Goal: Contribute content: Contribute content

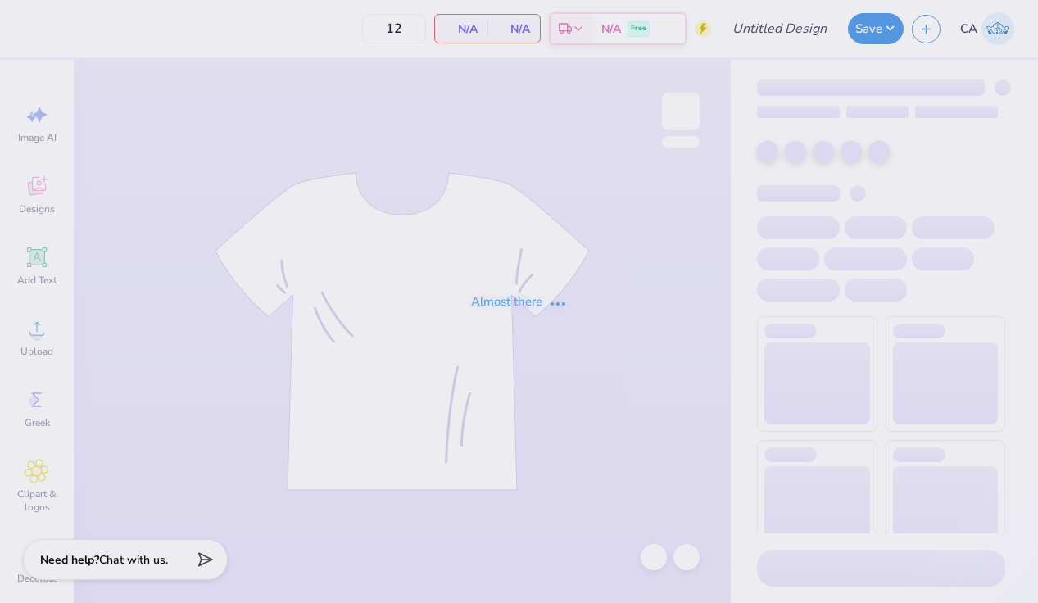
type input "BATTER Cream Mock Neck Design #2"
type input "50"
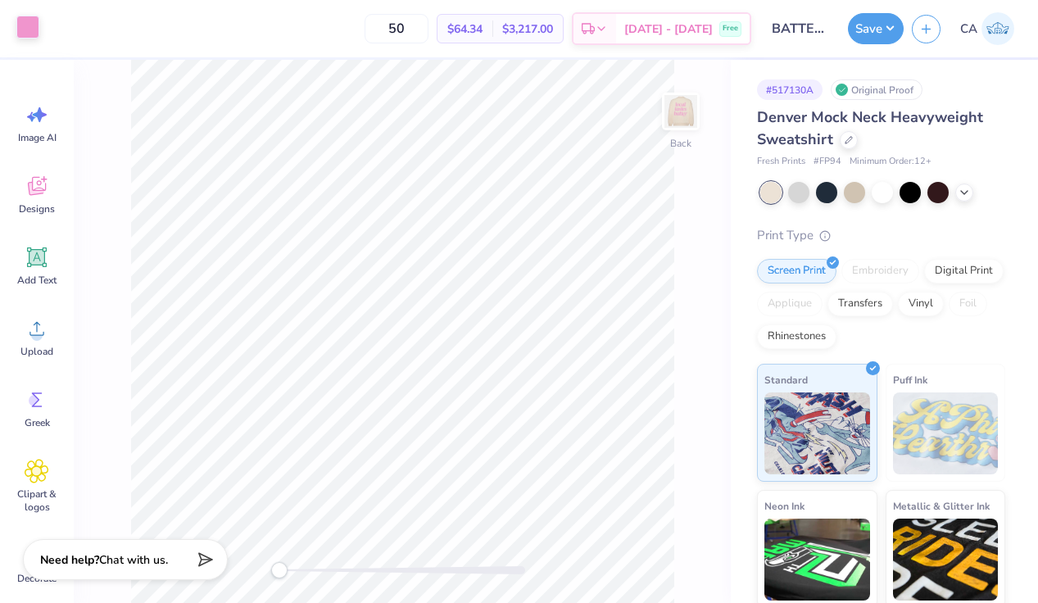
click at [25, 29] on div at bounding box center [27, 27] width 23 height 23
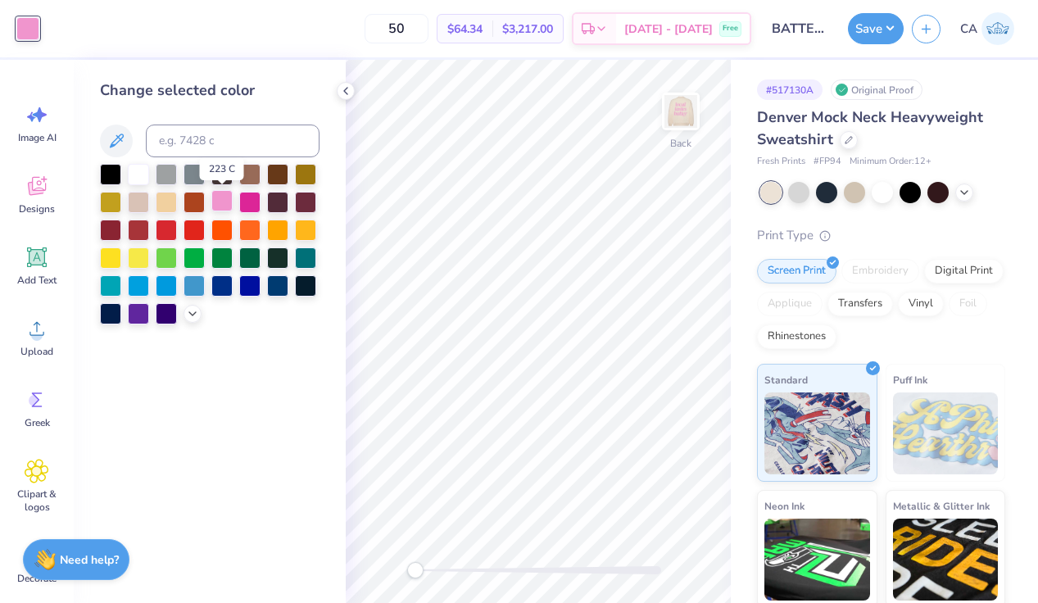
click at [223, 202] on div at bounding box center [221, 200] width 21 height 21
click at [220, 197] on div at bounding box center [221, 200] width 21 height 21
click at [681, 114] on img at bounding box center [681, 112] width 66 height 66
click at [191, 306] on icon at bounding box center [192, 312] width 13 height 13
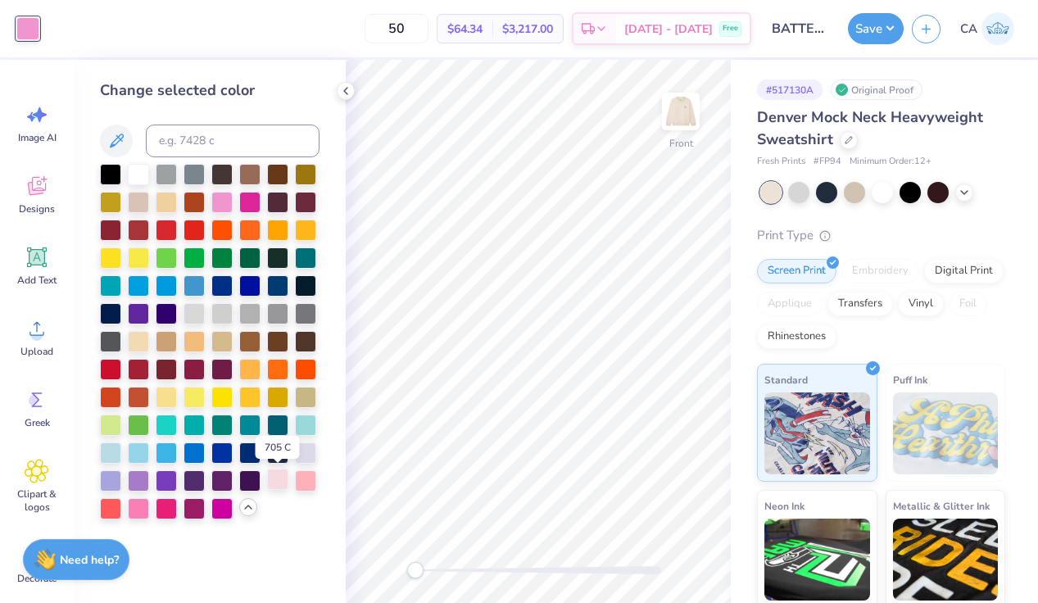
click at [277, 480] on div at bounding box center [277, 479] width 21 height 21
click at [300, 482] on div at bounding box center [305, 479] width 21 height 21
click at [274, 485] on div at bounding box center [277, 479] width 21 height 21
click at [302, 481] on div at bounding box center [305, 479] width 21 height 21
click at [140, 510] on div at bounding box center [138, 507] width 21 height 21
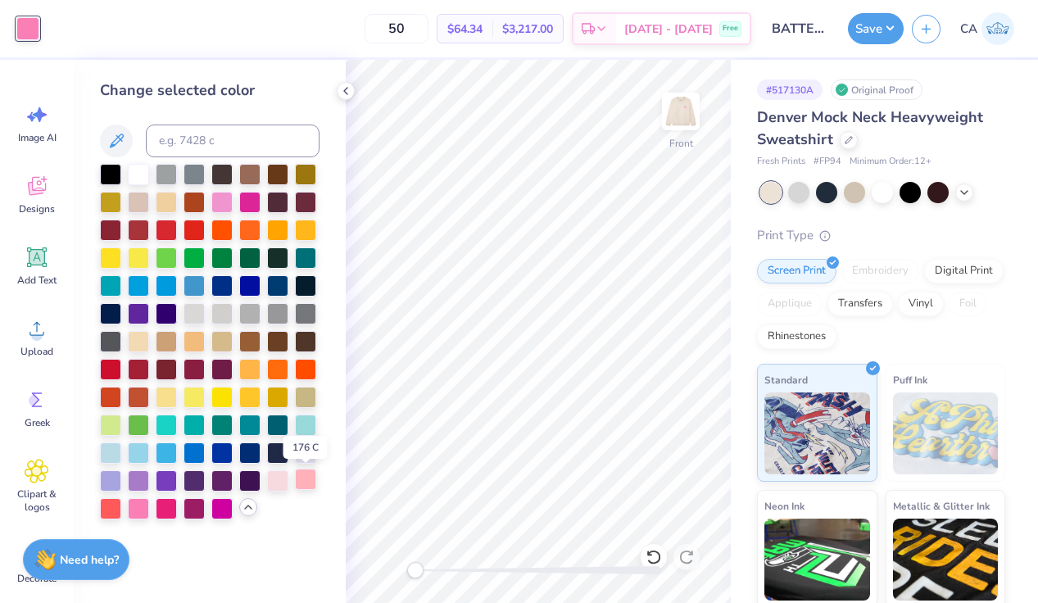
click at [302, 488] on div at bounding box center [305, 479] width 21 height 21
click at [677, 114] on img at bounding box center [681, 112] width 66 height 66
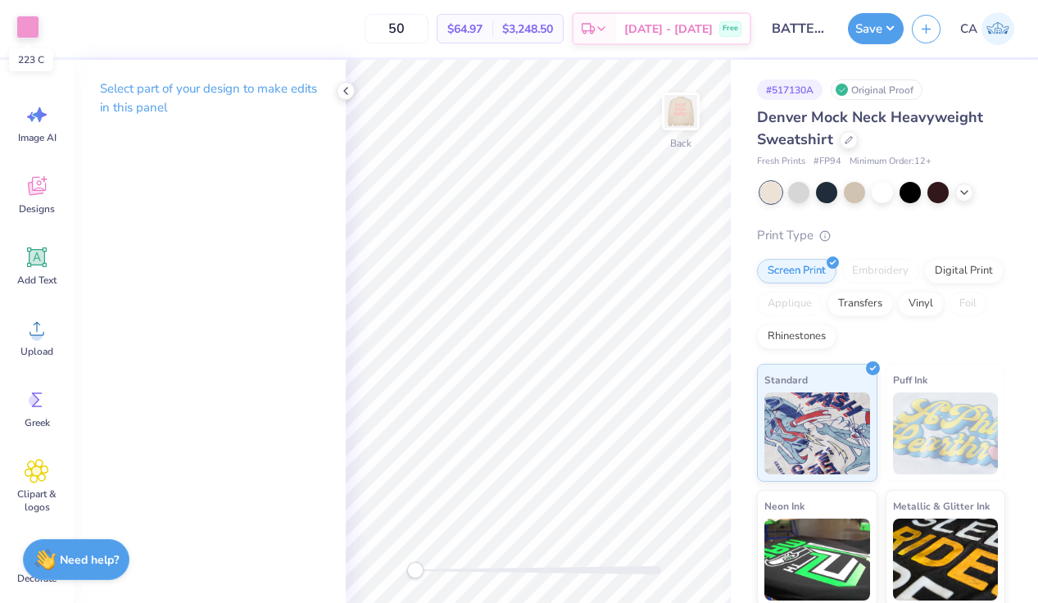
click at [33, 22] on div at bounding box center [27, 27] width 23 height 23
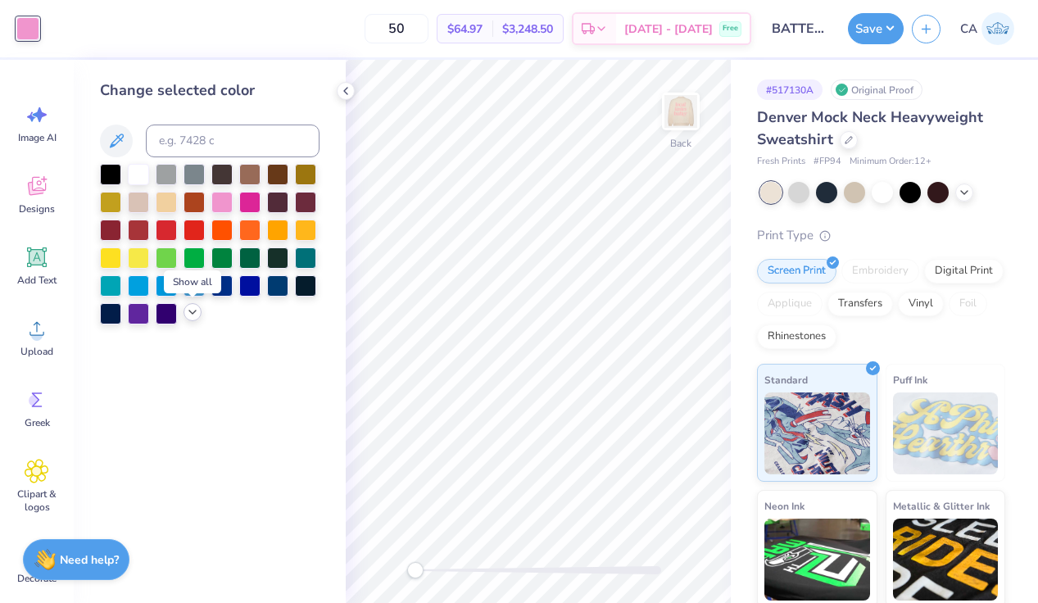
click at [191, 312] on polyline at bounding box center [192, 312] width 7 height 3
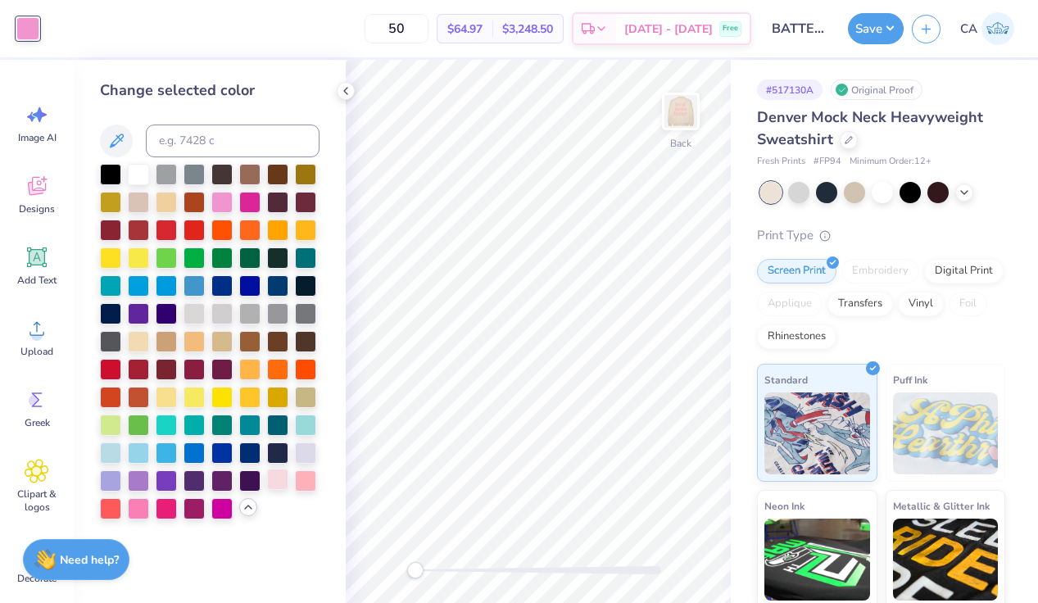
click at [278, 483] on div at bounding box center [277, 479] width 21 height 21
click at [307, 479] on div at bounding box center [305, 479] width 21 height 21
click at [345, 88] on polyline at bounding box center [345, 91] width 3 height 7
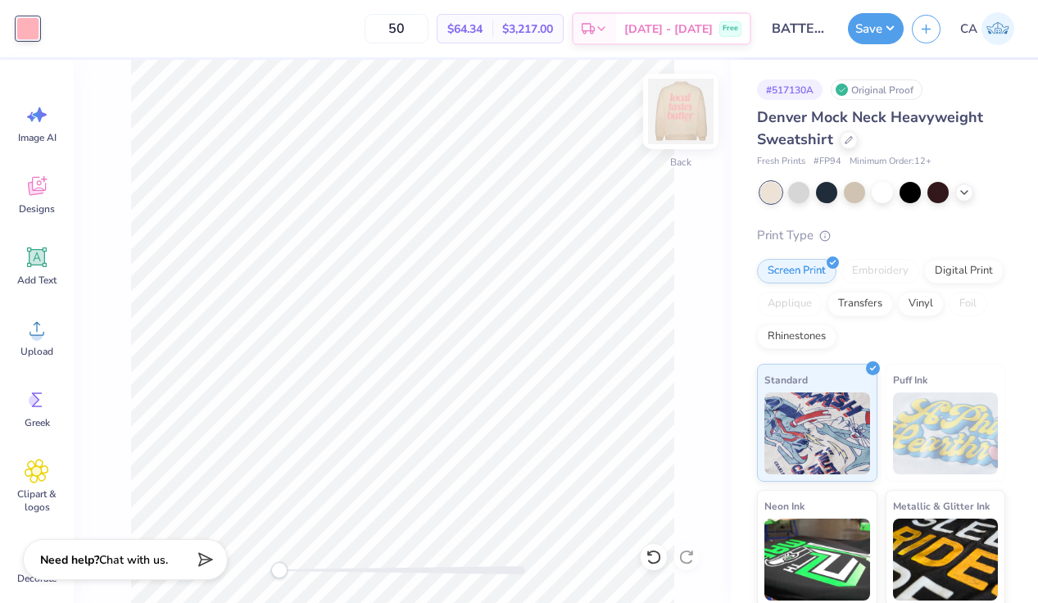
click at [677, 111] on img at bounding box center [681, 112] width 66 height 66
click at [683, 108] on img at bounding box center [681, 112] width 66 height 66
click at [874, 34] on button "Save" at bounding box center [876, 26] width 56 height 31
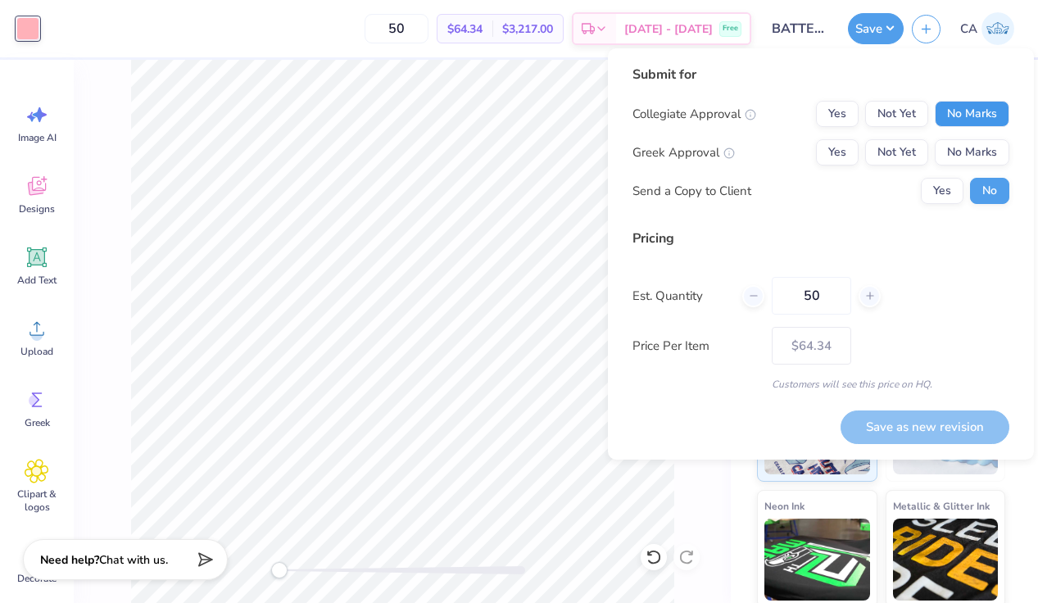
click at [973, 109] on button "No Marks" at bounding box center [972, 114] width 75 height 26
click at [969, 148] on button "No Marks" at bounding box center [972, 152] width 75 height 26
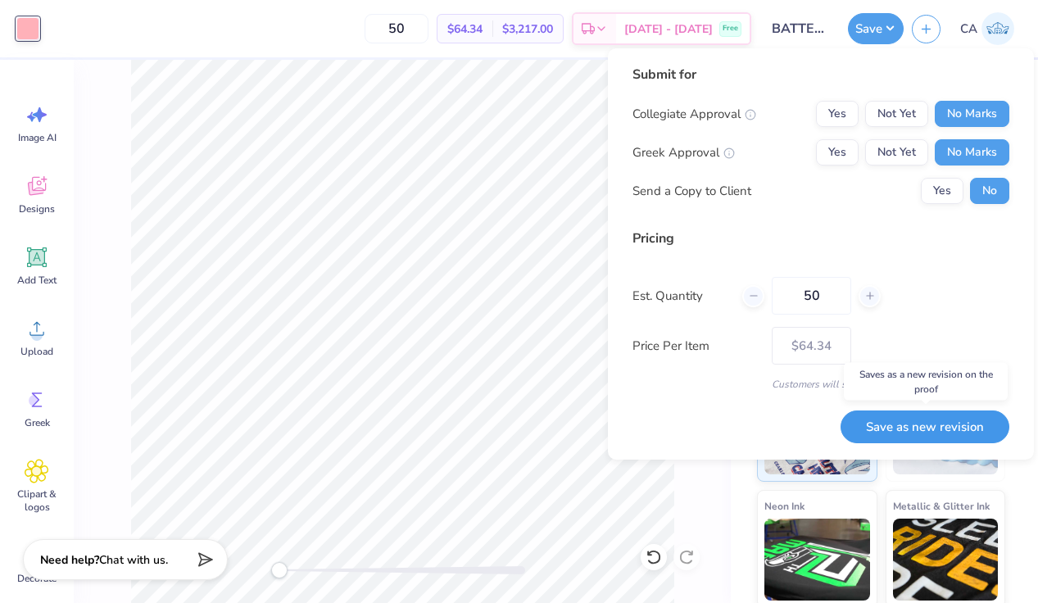
click at [911, 424] on button "Save as new revision" at bounding box center [925, 428] width 169 height 34
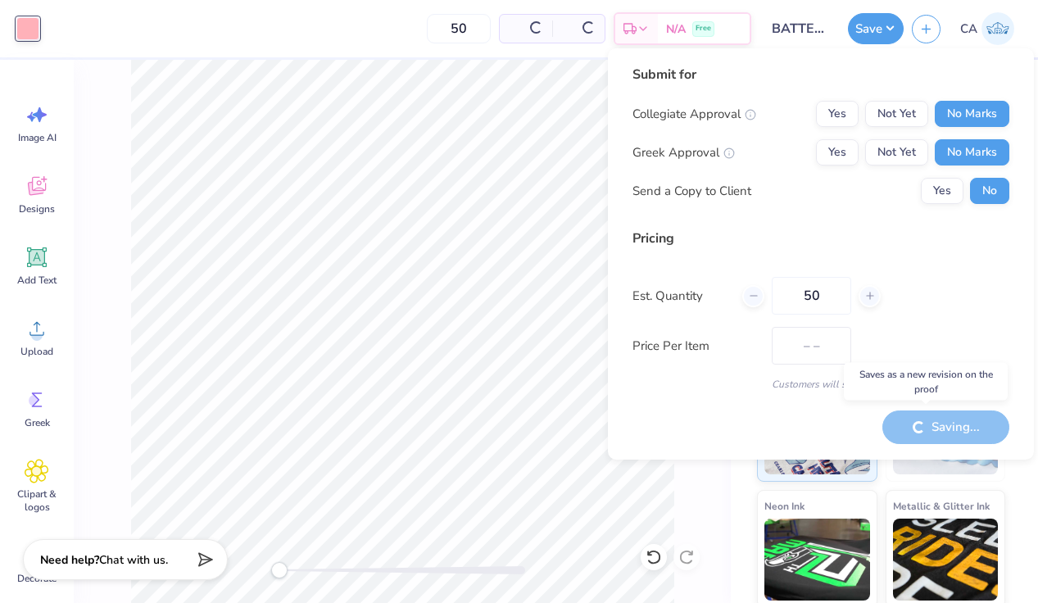
type input "$64.34"
